Goal: Find specific page/section: Find specific page/section

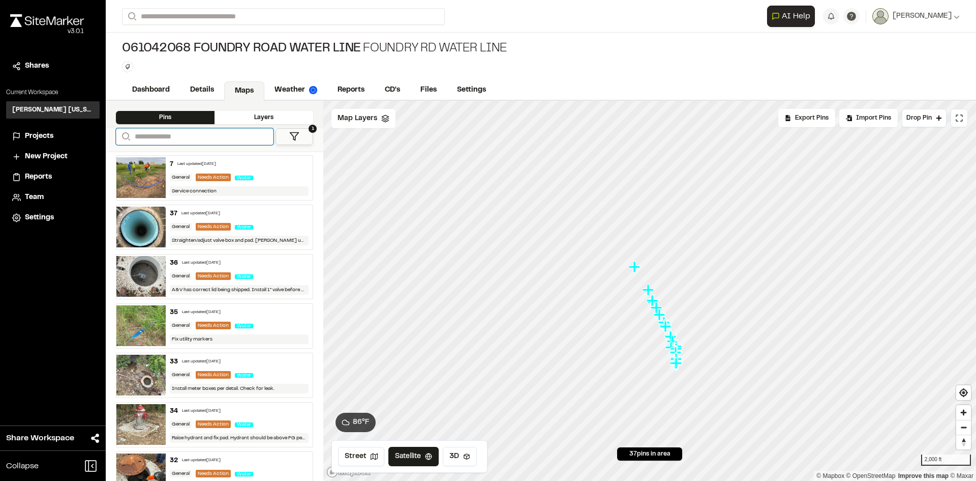
click at [177, 135] on input "Search" at bounding box center [195, 136] width 158 height 17
type input "*******"
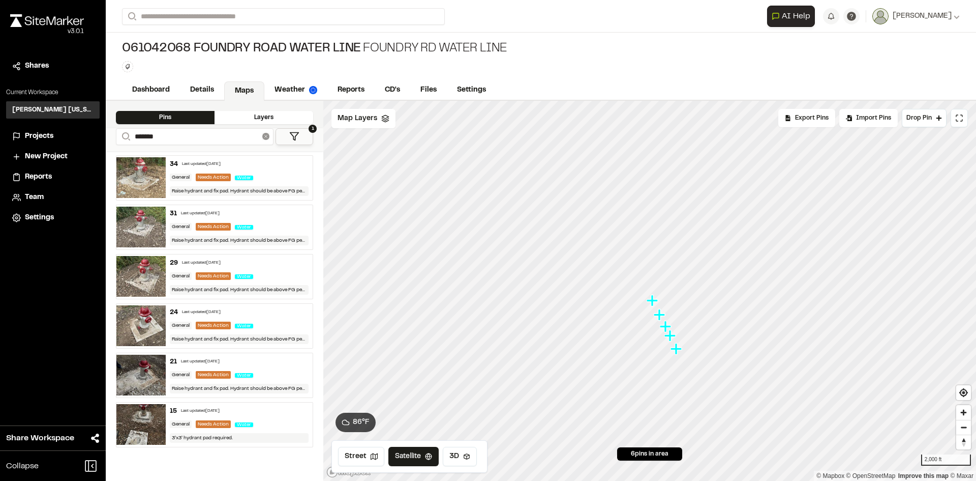
click at [267, 138] on icon at bounding box center [265, 136] width 7 height 7
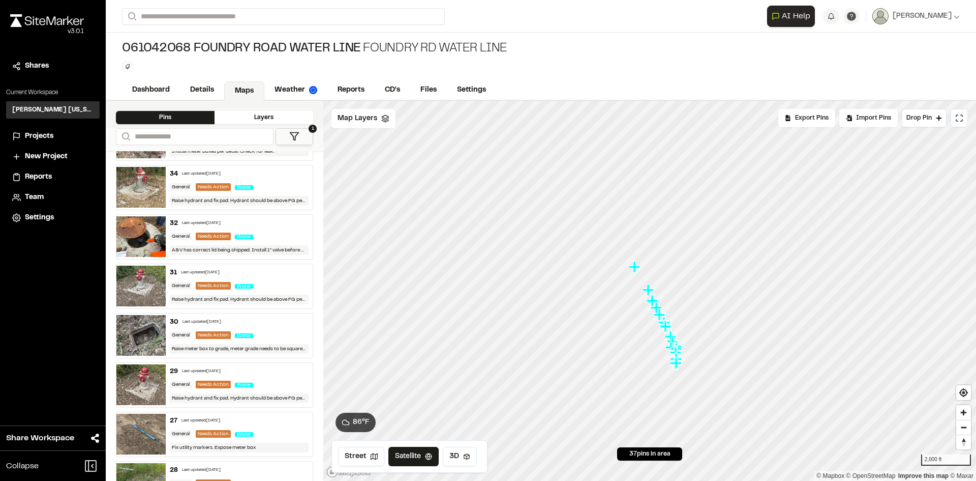
scroll to position [254, 0]
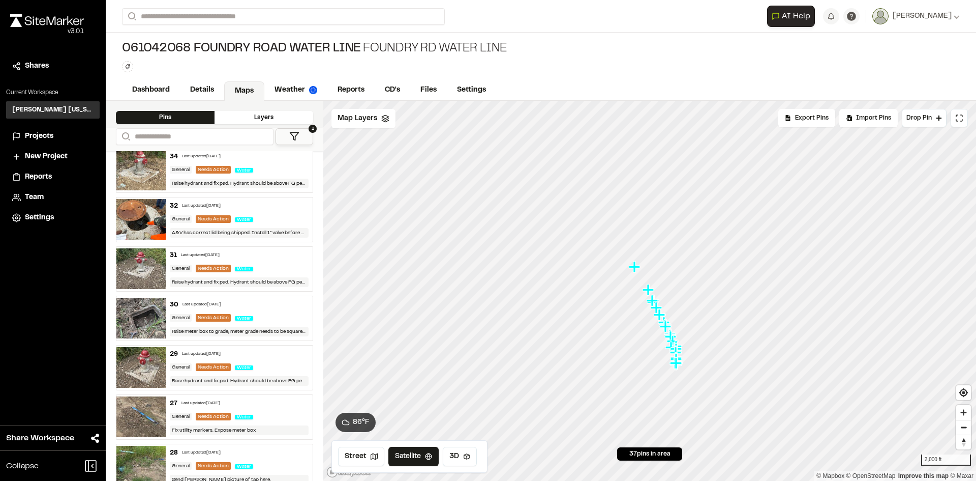
click at [177, 402] on div "27 Last updated [DATE]" at bounding box center [239, 403] width 139 height 9
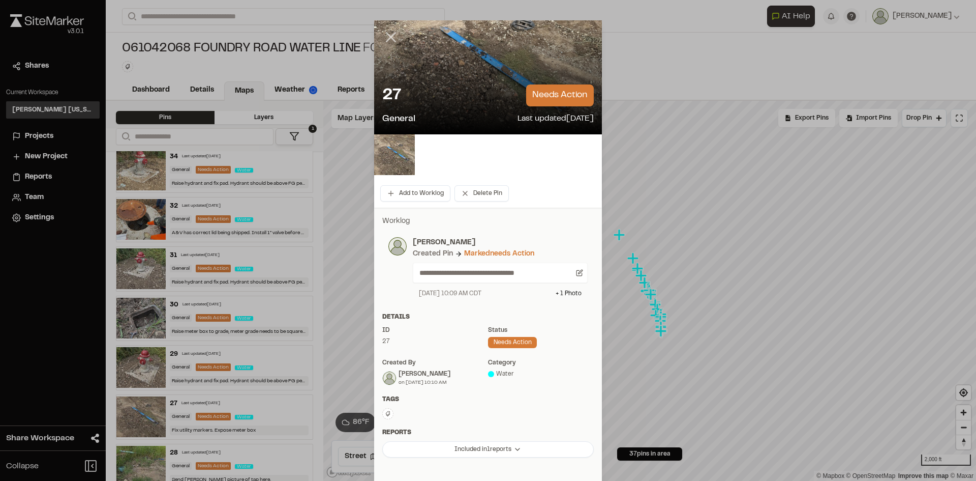
click at [387, 35] on icon at bounding box center [390, 36] width 17 height 17
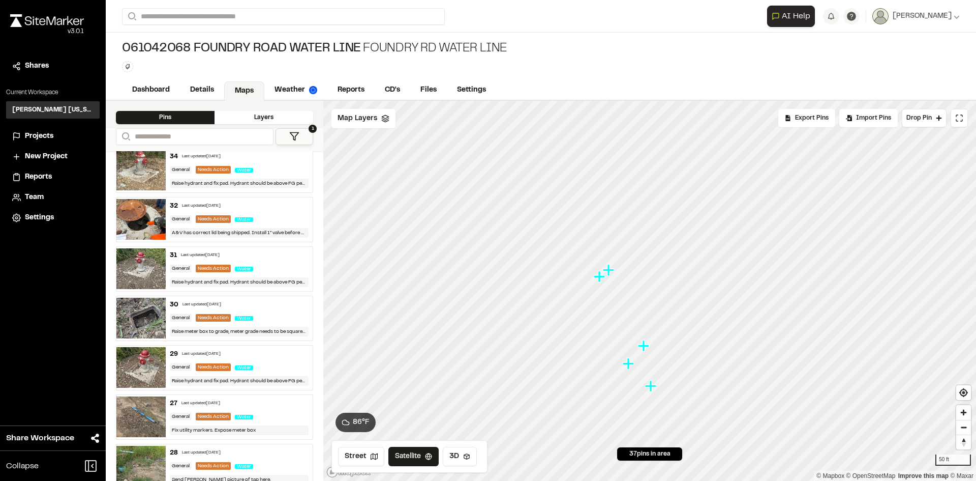
click at [176, 409] on div "27 Last updated [DATE] General Needs Action Water Fix utility markers. Expose m…" at bounding box center [239, 417] width 147 height 44
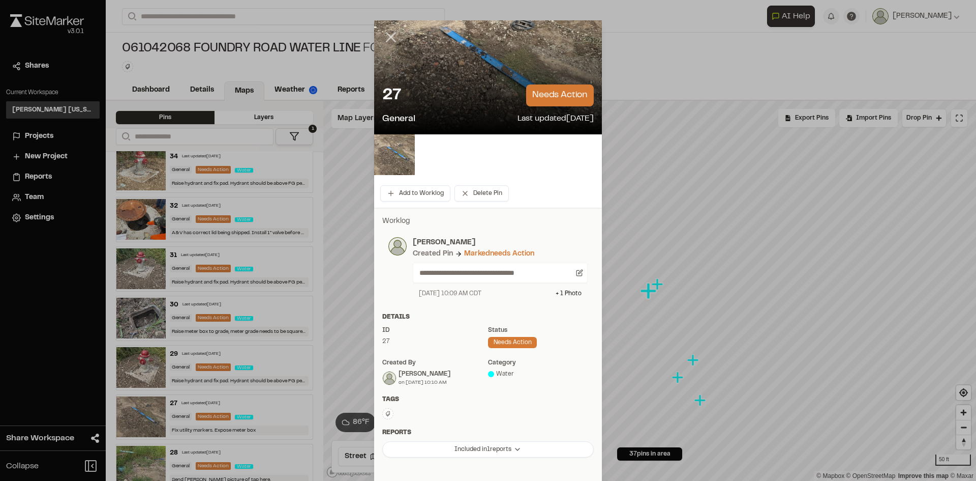
click at [382, 35] on icon at bounding box center [390, 36] width 17 height 17
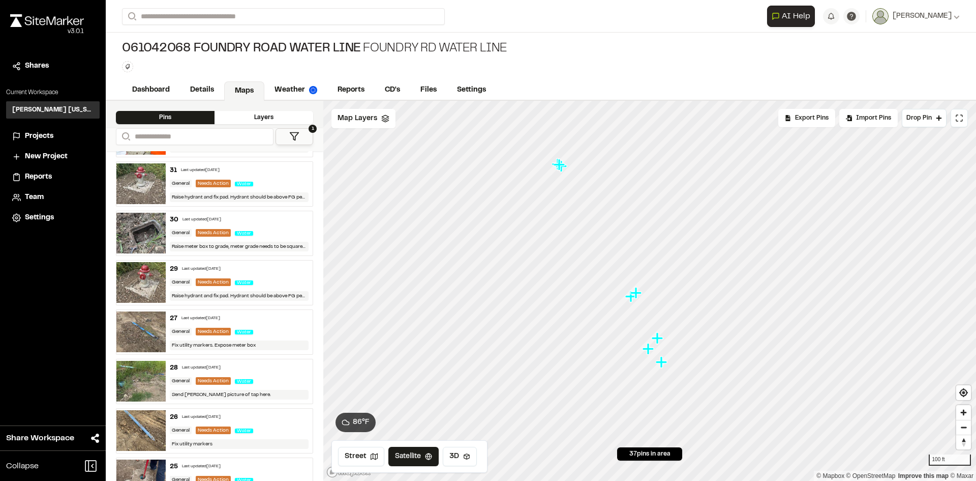
scroll to position [356, 0]
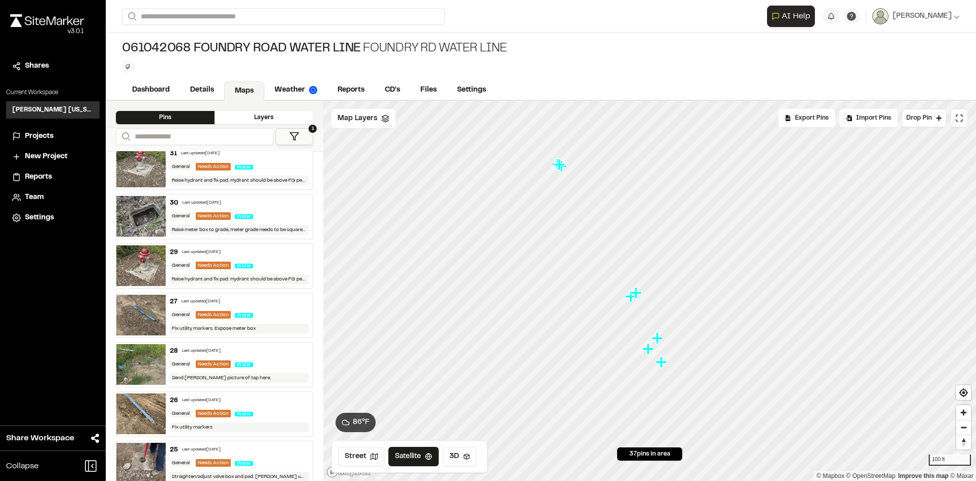
click at [260, 357] on div "28 Last updated [DATE] General Needs Action Water Send [PERSON_NAME] picture of…" at bounding box center [239, 364] width 147 height 44
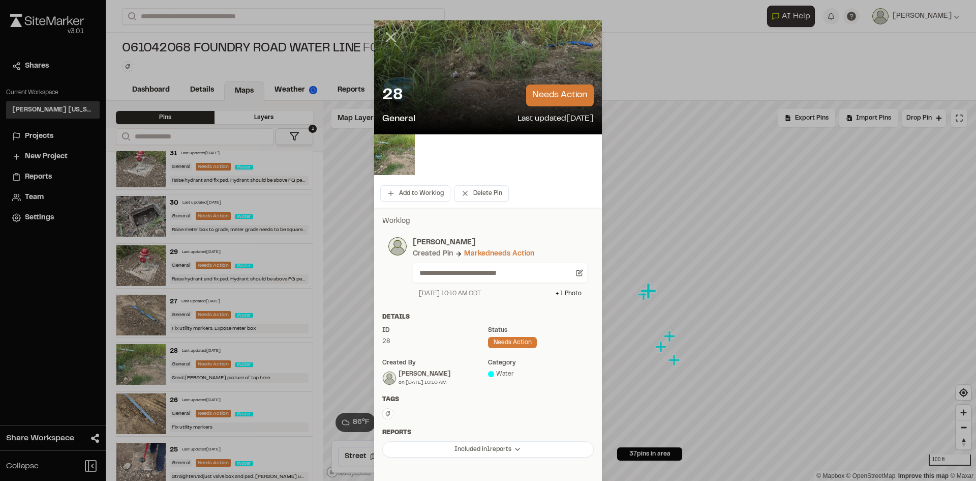
click at [393, 36] on icon at bounding box center [390, 36] width 17 height 17
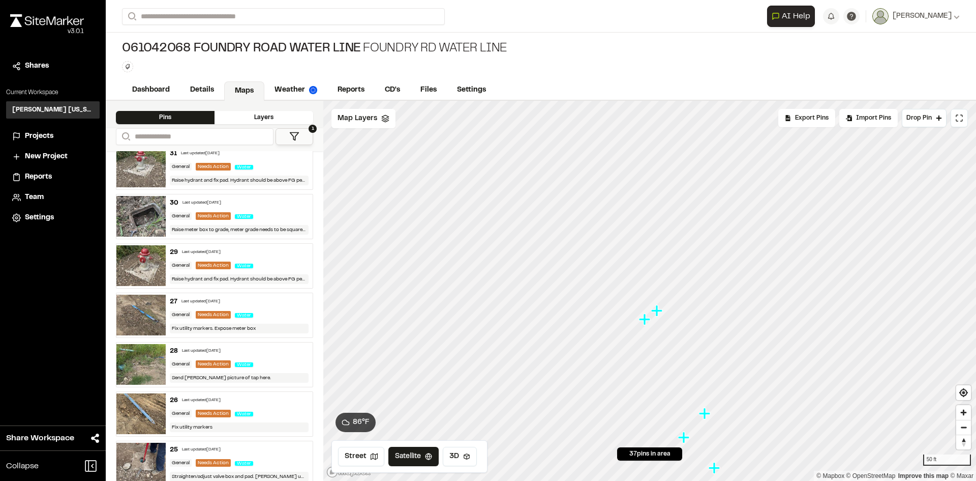
click at [145, 314] on img at bounding box center [140, 314] width 49 height 41
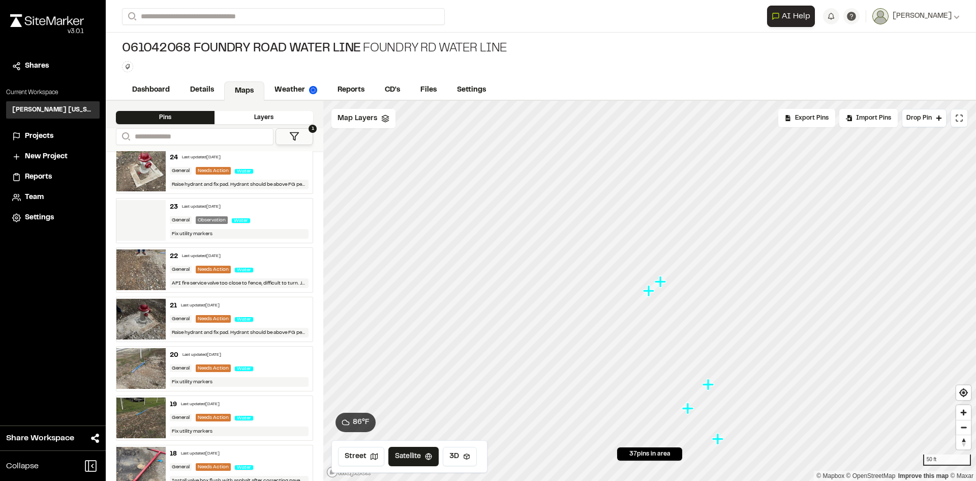
scroll to position [712, 0]
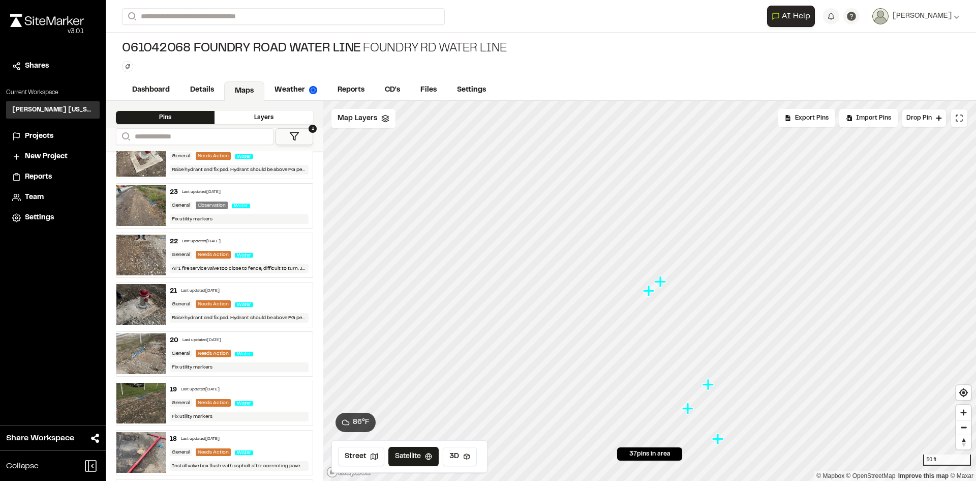
click at [237, 435] on div "18 Last updated [DATE]" at bounding box center [239, 438] width 139 height 9
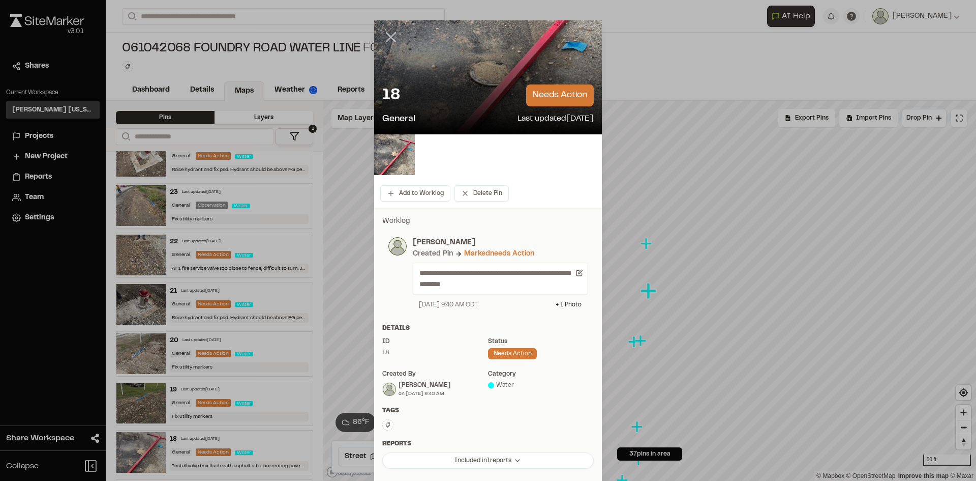
click at [384, 35] on icon at bounding box center [390, 36] width 17 height 17
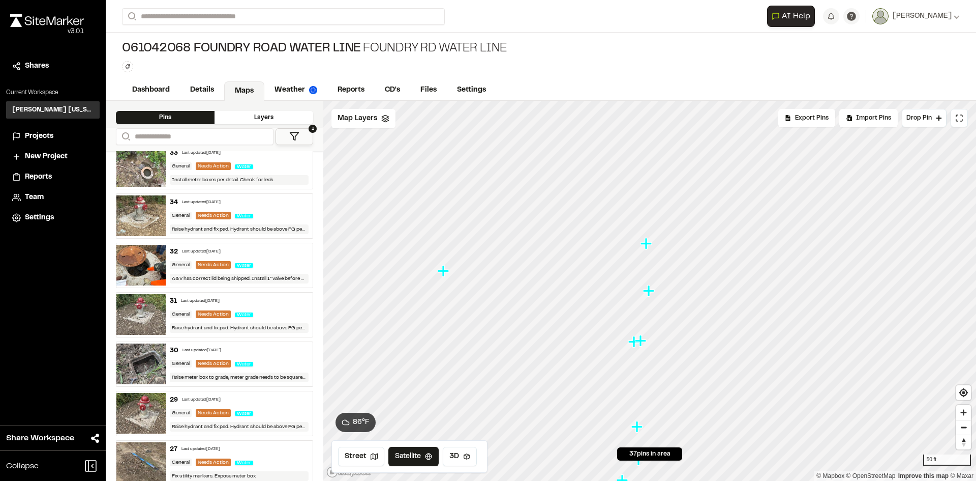
scroll to position [0, 0]
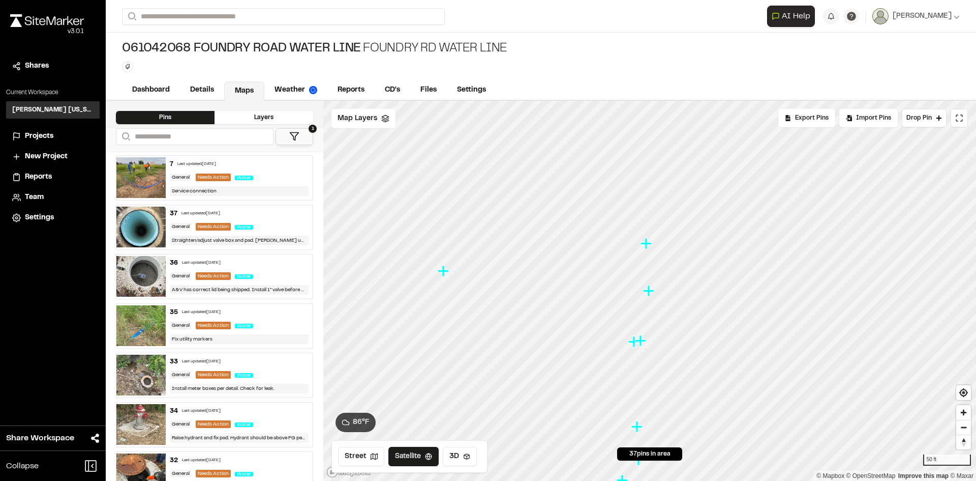
click at [210, 212] on div "Last updated [DATE]" at bounding box center [201, 214] width 39 height 6
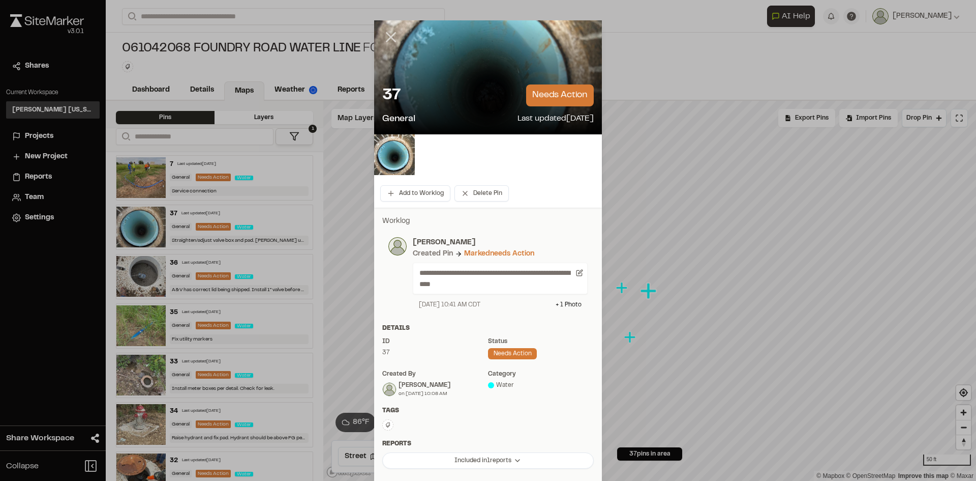
click at [392, 37] on icon at bounding box center [390, 36] width 17 height 17
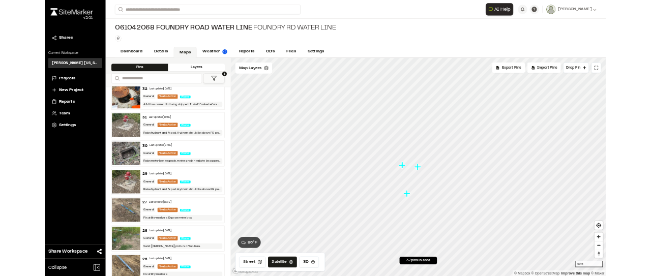
scroll to position [356, 0]
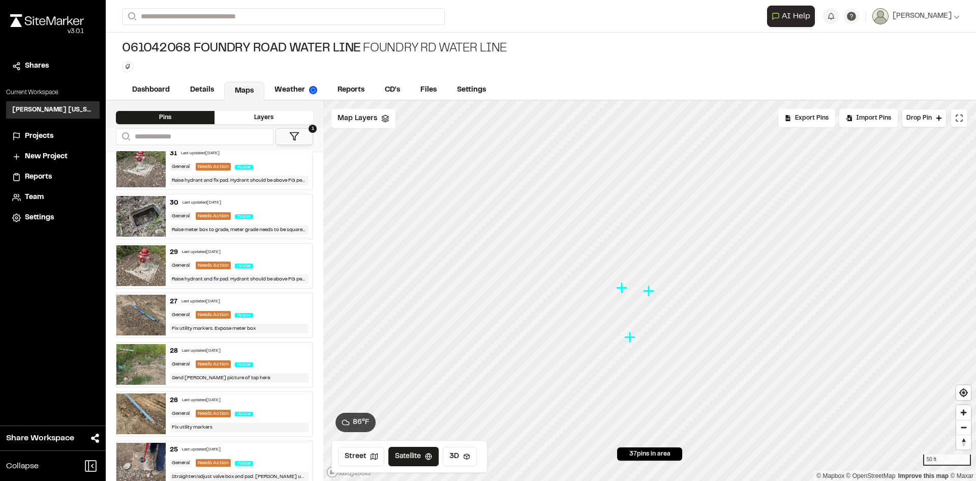
click at [210, 447] on div "Last updated [DATE]" at bounding box center [201, 449] width 39 height 6
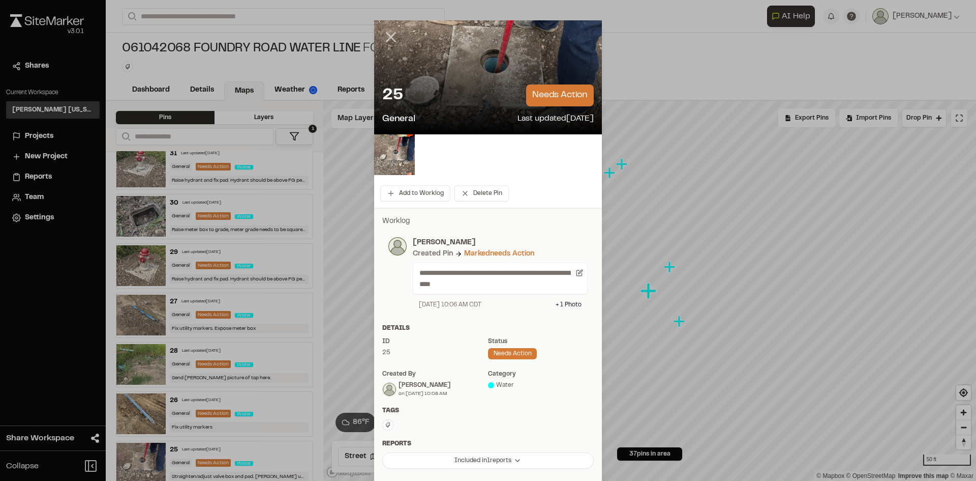
click at [387, 39] on line at bounding box center [391, 37] width 9 height 9
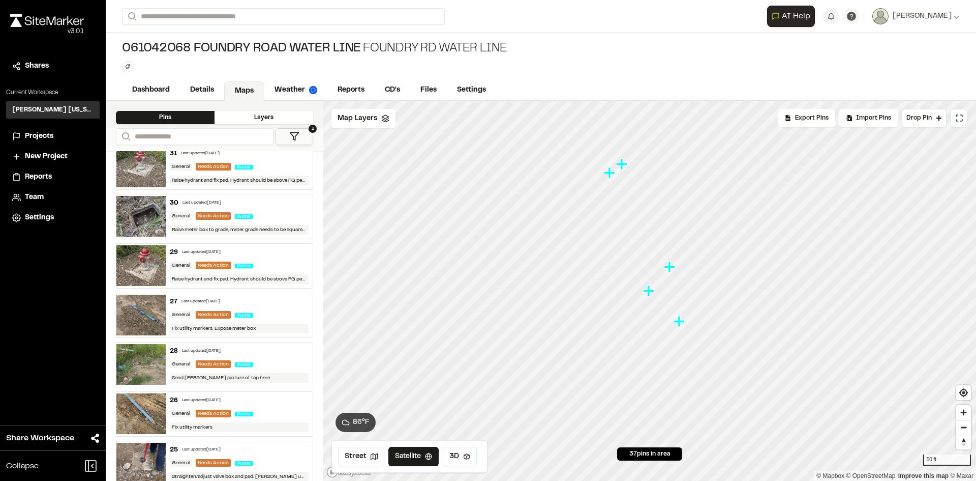
click at [220, 299] on div "Last updated [DATE]" at bounding box center [201, 301] width 39 height 6
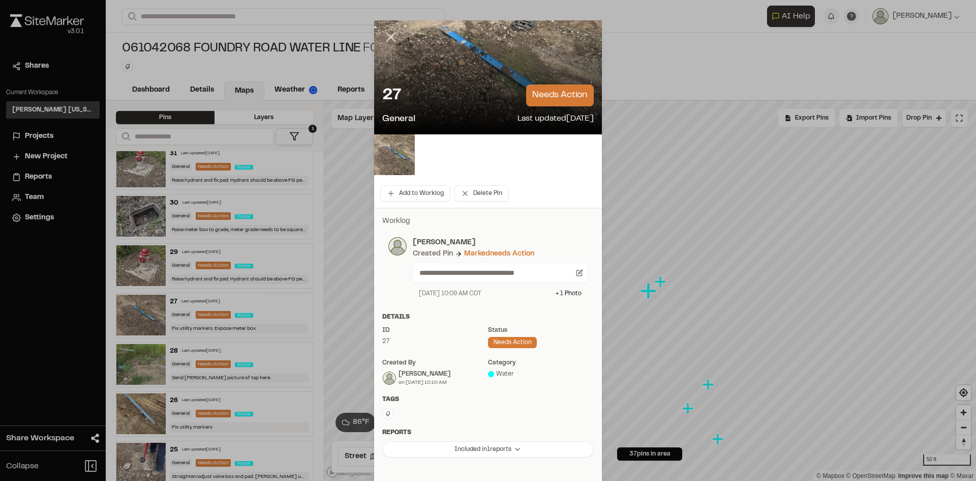
click at [387, 33] on line at bounding box center [391, 37] width 9 height 9
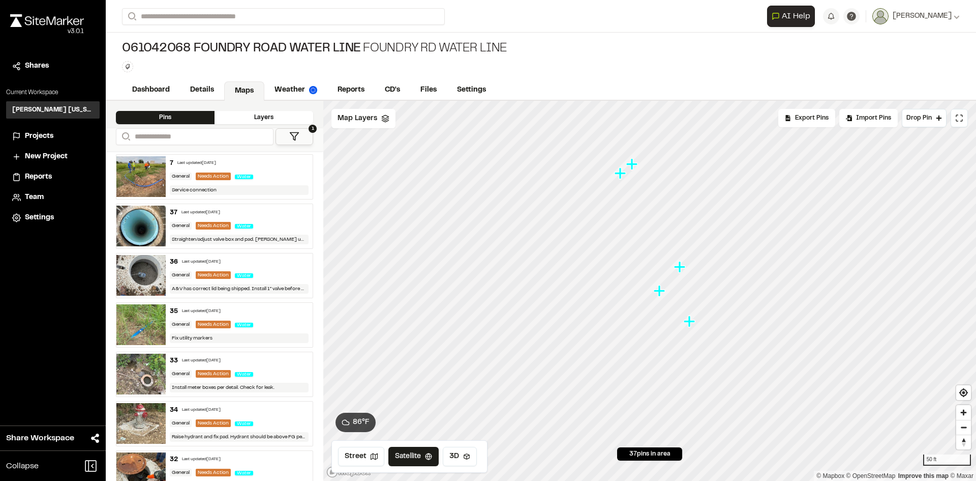
scroll to position [0, 0]
click at [211, 219] on div "37 Last updated [DATE] General Needs Action Water Straighten/adjust valve box a…" at bounding box center [239, 227] width 147 height 44
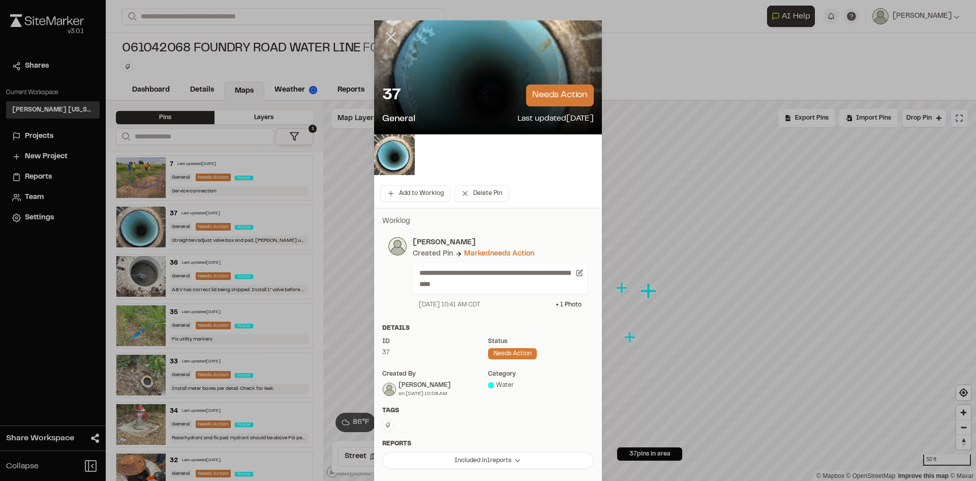
click at [387, 36] on icon at bounding box center [390, 36] width 17 height 17
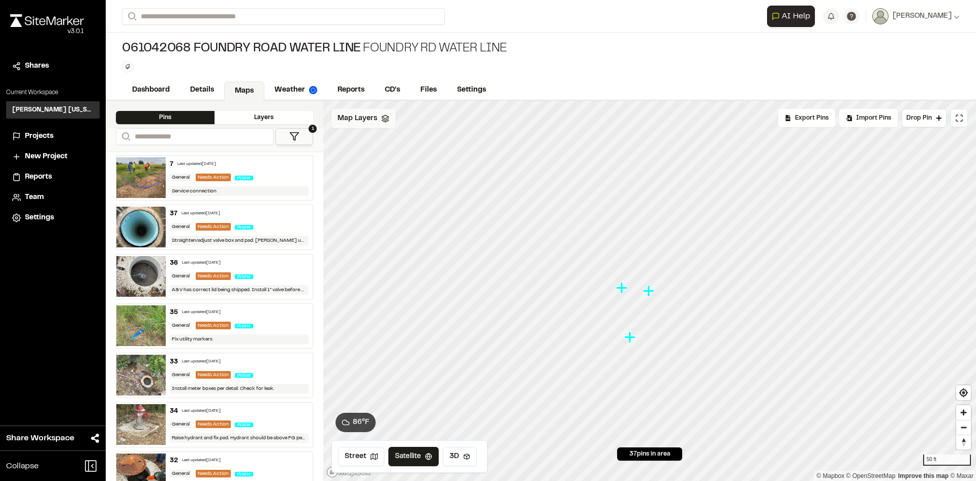
click at [353, 115] on span "Map Layers" at bounding box center [358, 118] width 40 height 11
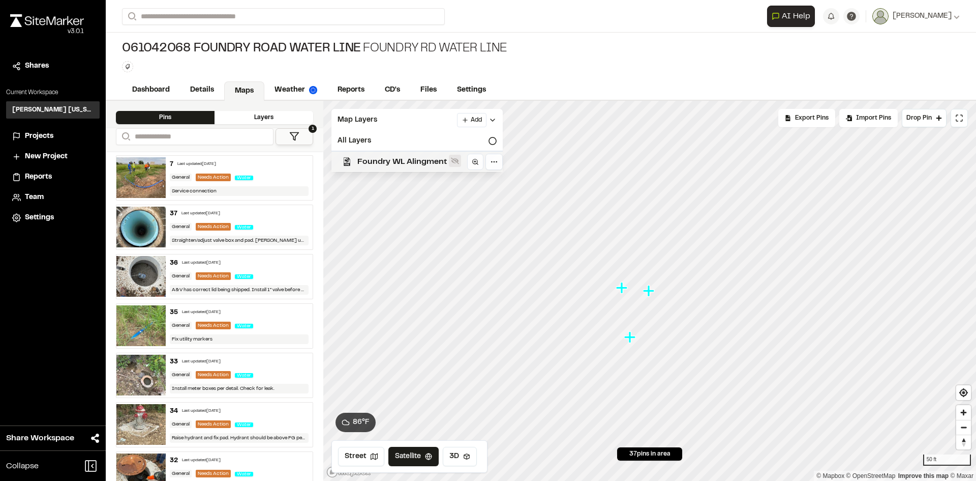
click at [451, 163] on icon at bounding box center [455, 161] width 8 height 8
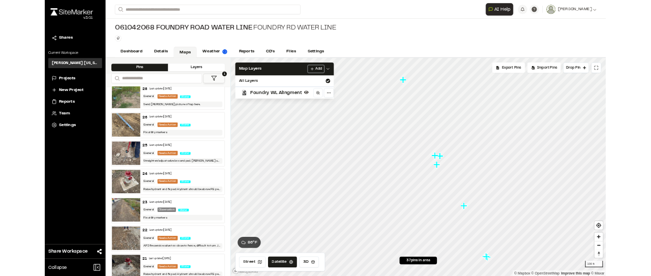
scroll to position [610, 0]
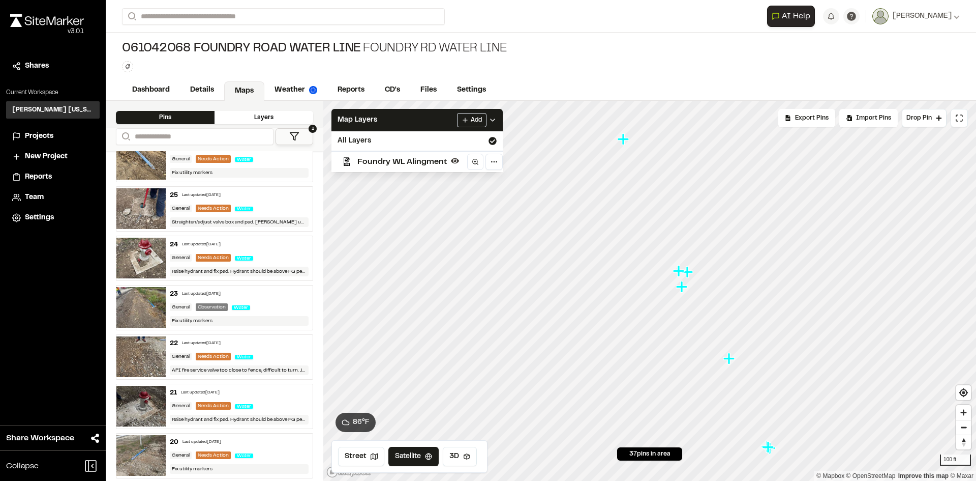
click at [213, 342] on div "Last updated [DATE]" at bounding box center [201, 343] width 39 height 6
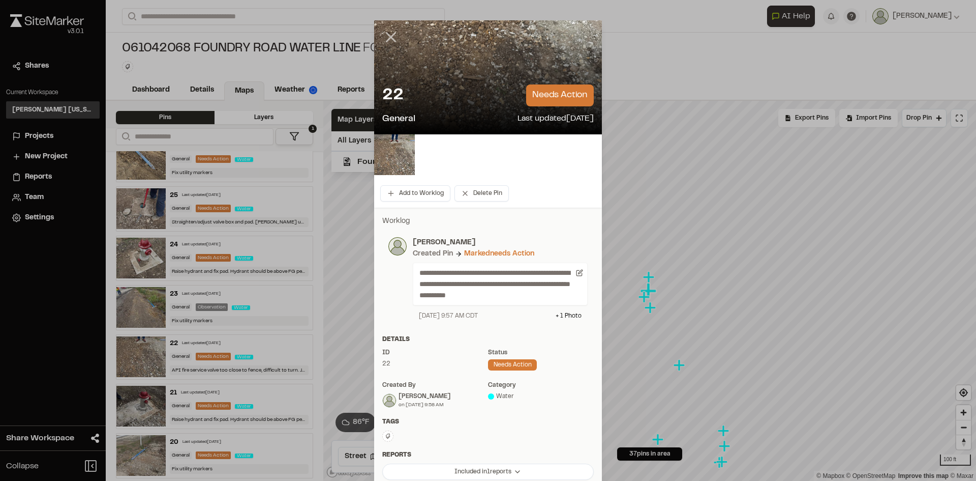
click at [393, 38] on icon at bounding box center [390, 36] width 17 height 17
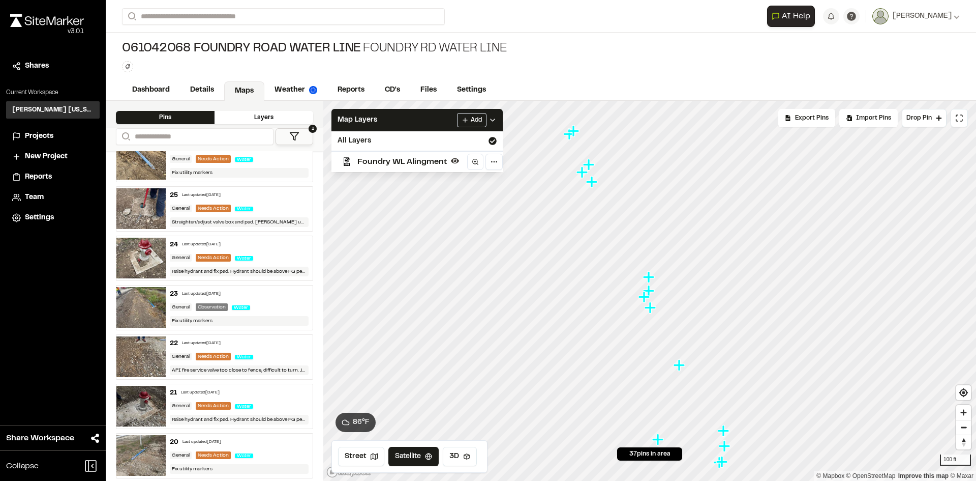
click at [239, 344] on div "22 Last updated [DATE]" at bounding box center [239, 343] width 139 height 9
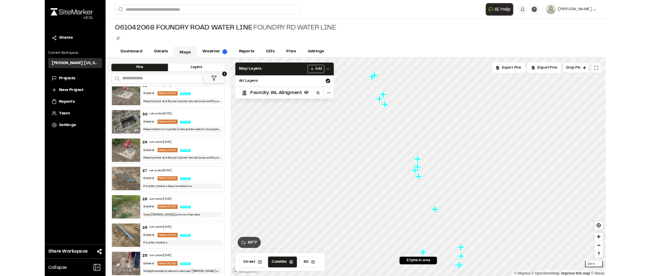
scroll to position [356, 0]
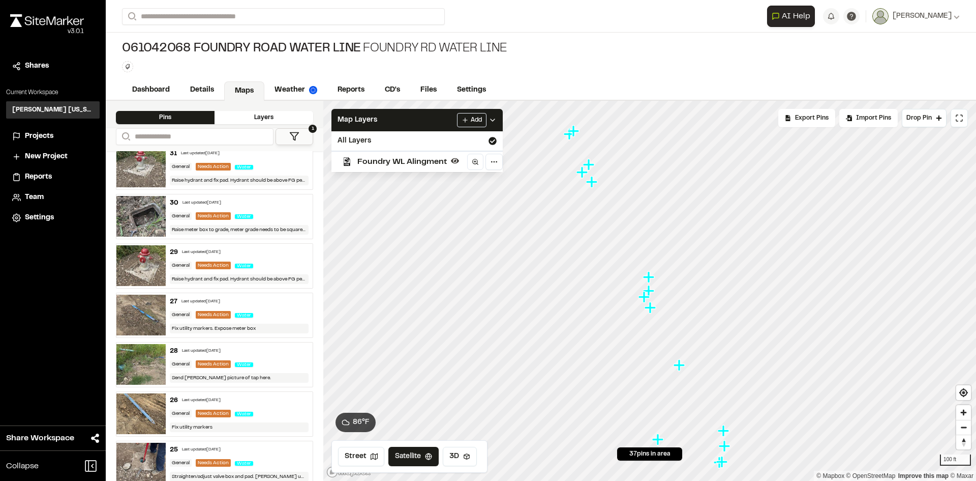
click at [145, 210] on img at bounding box center [140, 216] width 49 height 41
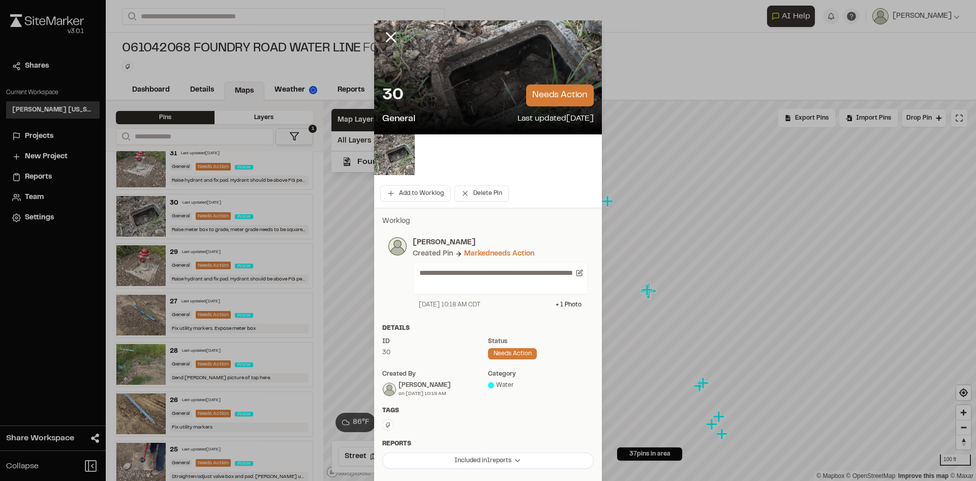
click at [435, 67] on div at bounding box center [488, 77] width 228 height 114
click at [492, 79] on div "30 needs action General Last updated [DATE]" at bounding box center [488, 105] width 228 height 58
click at [390, 162] on img at bounding box center [394, 154] width 41 height 41
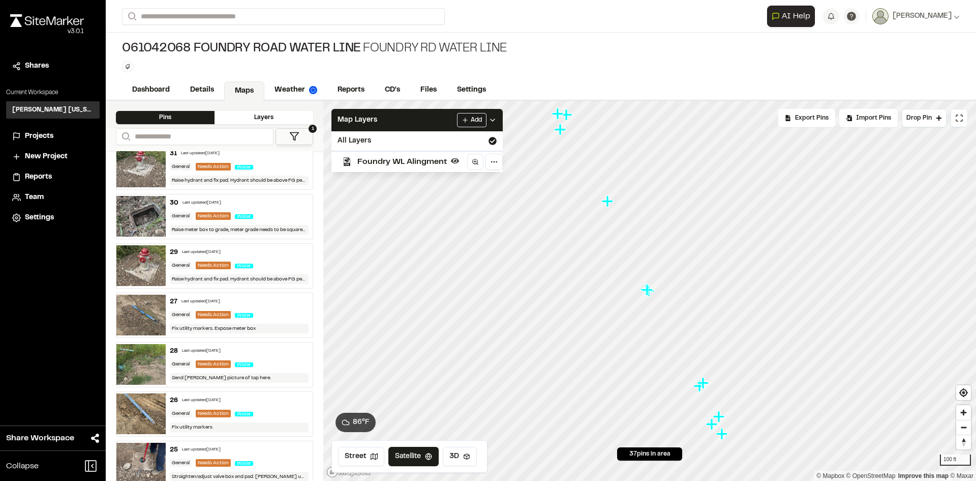
click at [255, 250] on div "29 Last updated [DATE]" at bounding box center [239, 252] width 139 height 9
click at [252, 215] on div "Water" at bounding box center [246, 216] width 22 height 9
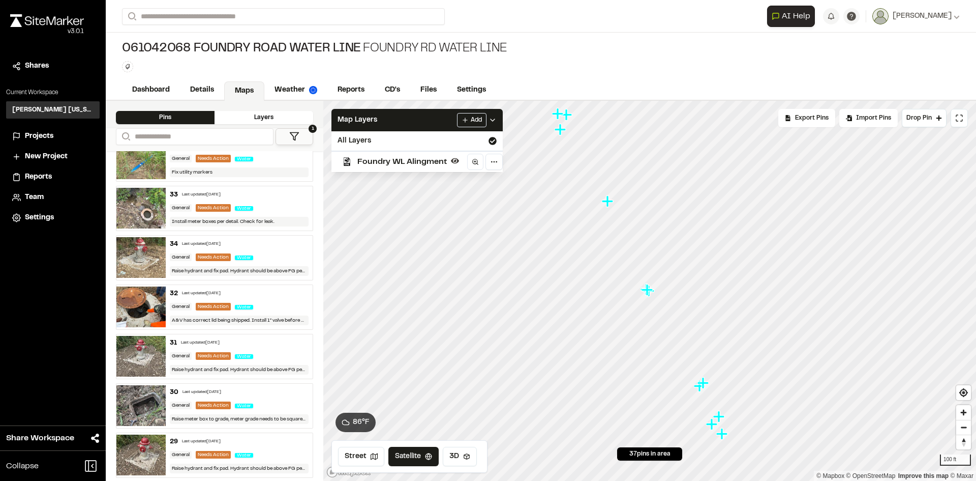
scroll to position [153, 0]
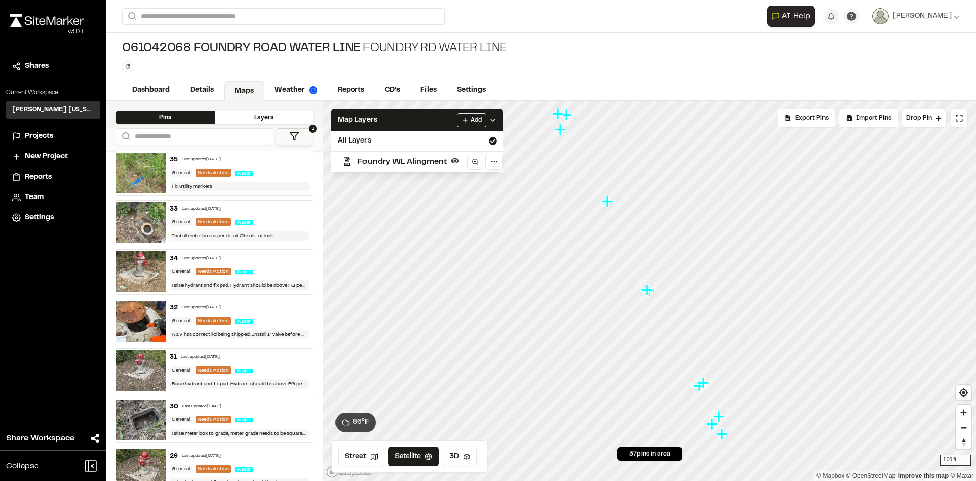
click at [179, 211] on div "33 Last updated [DATE]" at bounding box center [239, 208] width 139 height 9
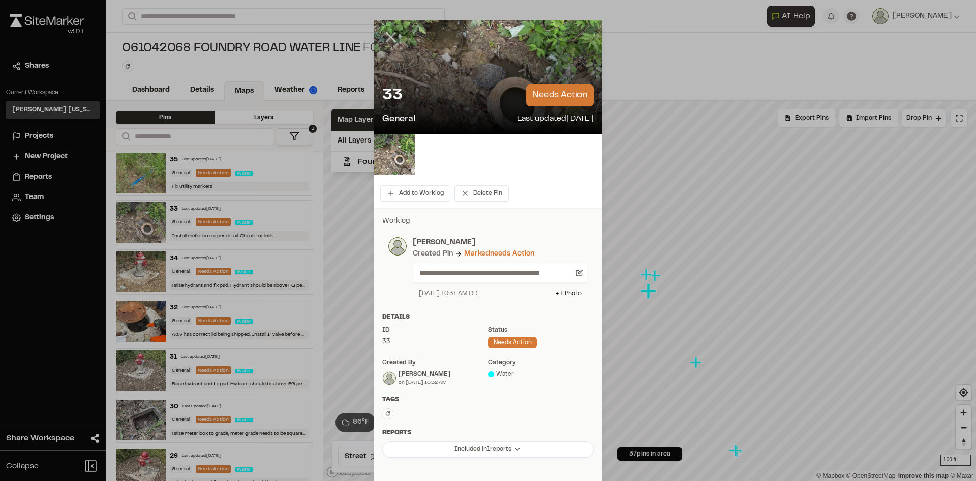
drag, startPoint x: 382, startPoint y: 36, endPoint x: 351, endPoint y: 94, distance: 65.7
click at [382, 36] on icon at bounding box center [390, 36] width 17 height 17
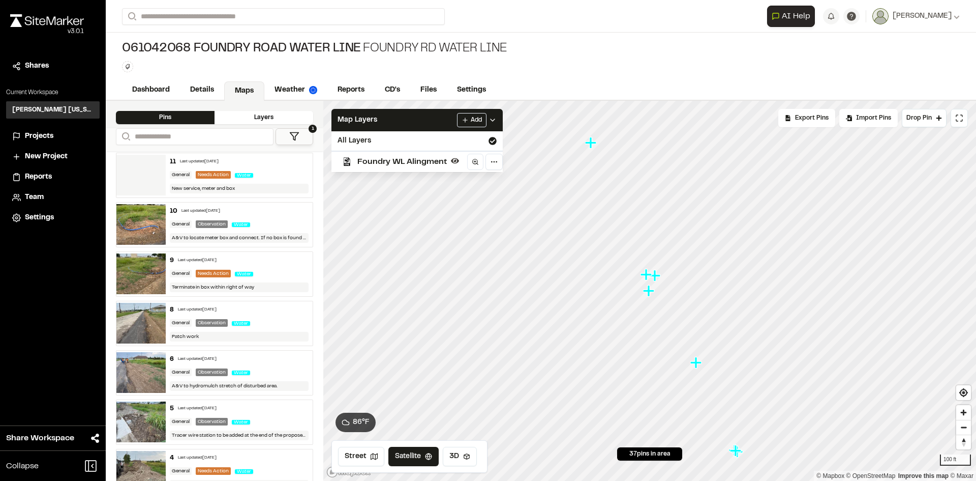
scroll to position [1475, 0]
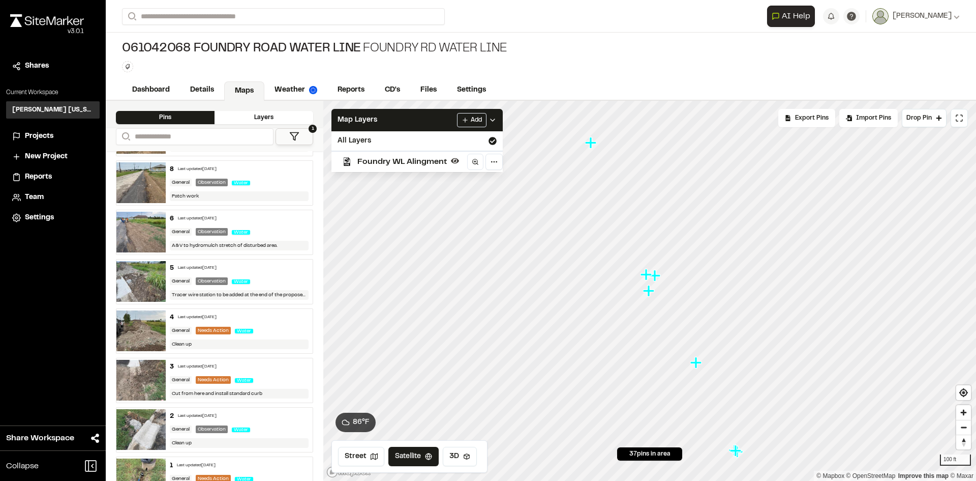
click at [185, 261] on div "5 Last updated [DATE] General Observation Water Tracer wire station to be added…" at bounding box center [239, 281] width 147 height 44
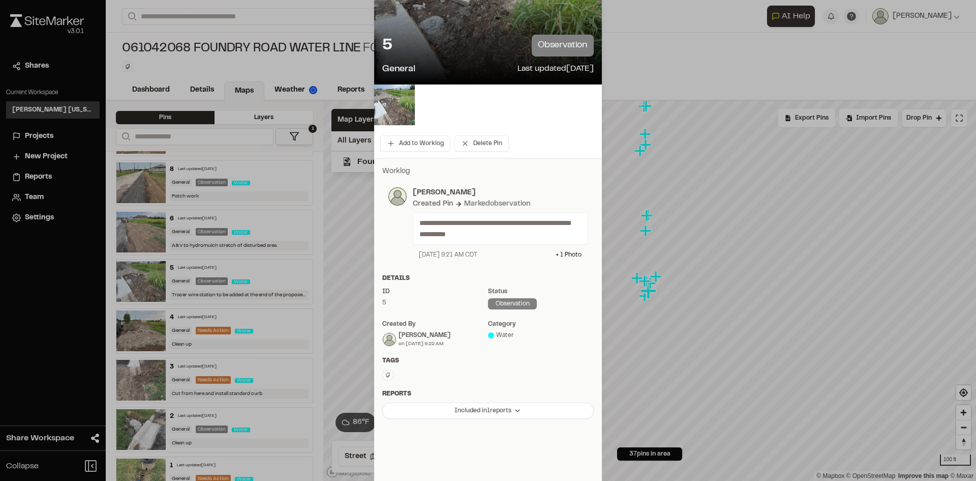
scroll to position [0, 0]
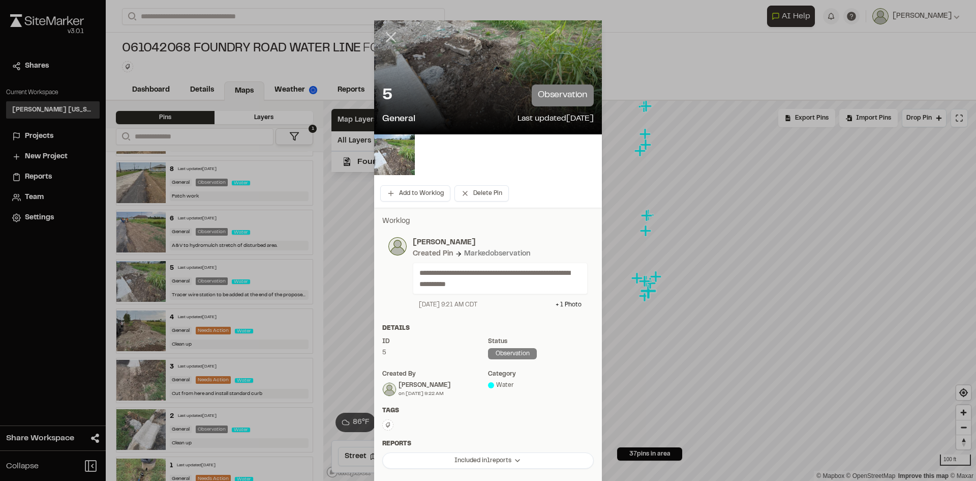
click at [383, 32] on icon at bounding box center [390, 36] width 17 height 17
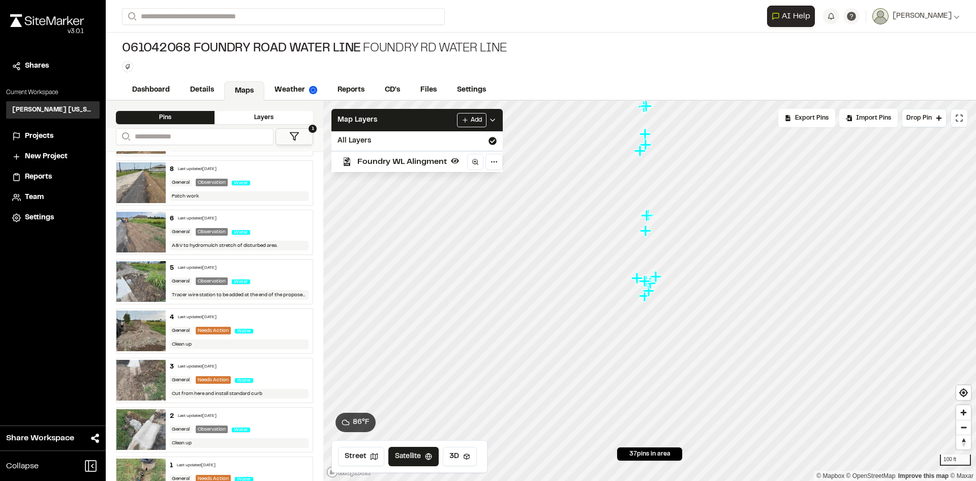
drag, startPoint x: 237, startPoint y: 267, endPoint x: 225, endPoint y: 266, distance: 12.2
click at [217, 266] on div "Last updated [DATE]" at bounding box center [197, 268] width 39 height 6
